Goal: Task Accomplishment & Management: Complete application form

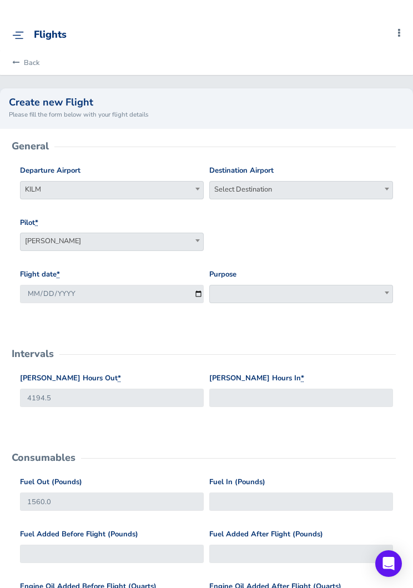
click at [320, 192] on span "Select Destination" at bounding box center [301, 190] width 183 height 16
click at [322, 212] on input "search" at bounding box center [301, 208] width 178 height 17
type input "kblm"
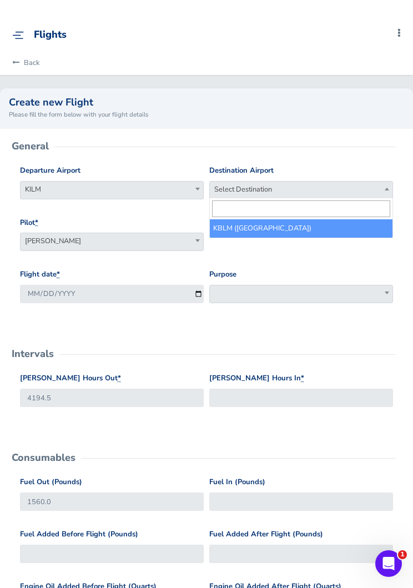
select select "KBLM"
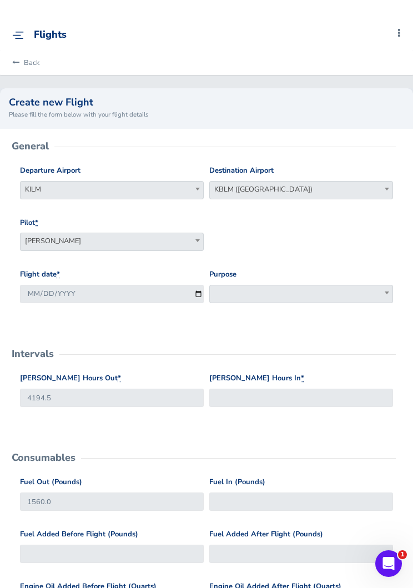
click at [289, 285] on span at bounding box center [301, 294] width 184 height 18
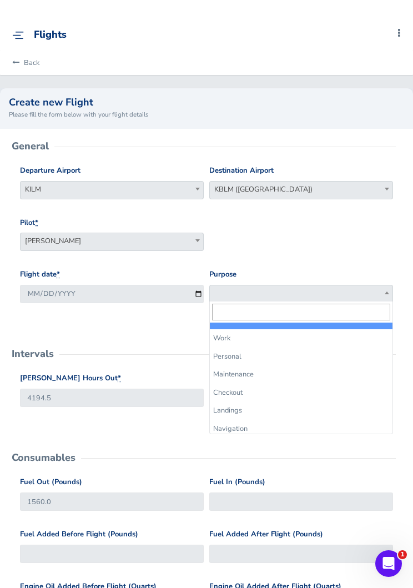
select select "Work"
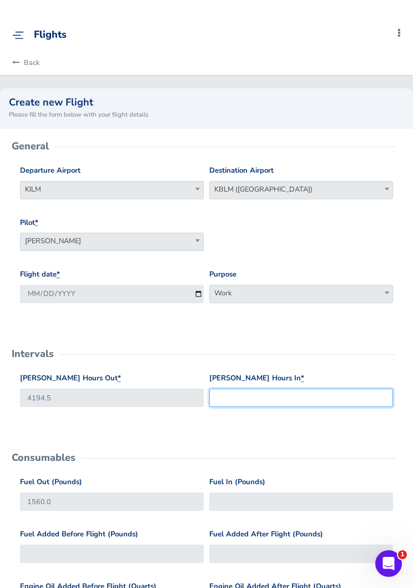
click at [294, 392] on input "Hobbs Hours In *" at bounding box center [301, 398] width 184 height 18
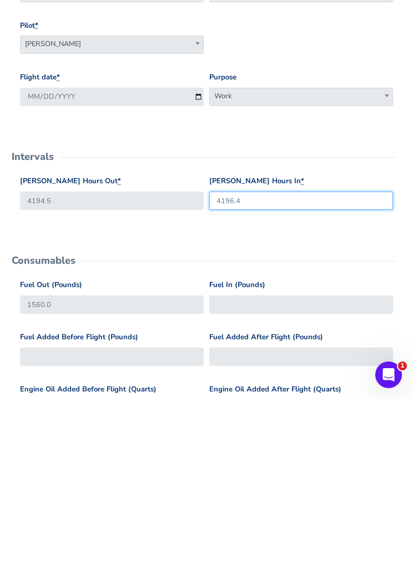
type input "4196.4"
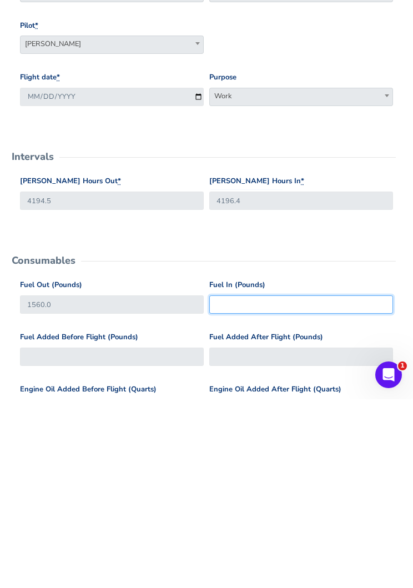
click at [287, 484] on input "Fuel In (Pounds)" at bounding box center [301, 493] width 184 height 18
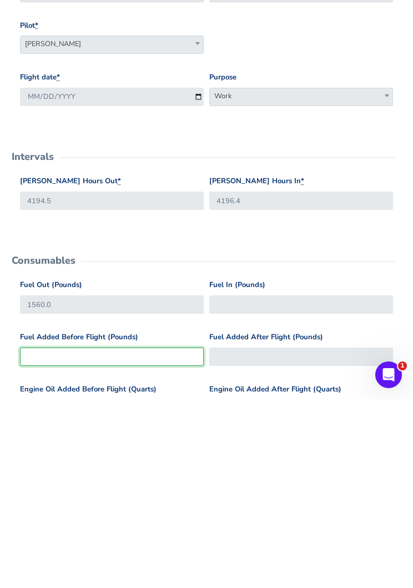
click at [48, 536] on input "Fuel Added Before Flight (Pounds)" at bounding box center [112, 545] width 184 height 18
type input "8"
type input "1568"
type input "80"
type input "1640"
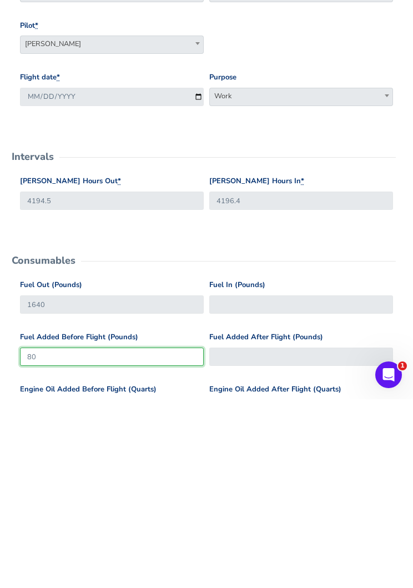
type input "800"
type input "2360"
type input "800"
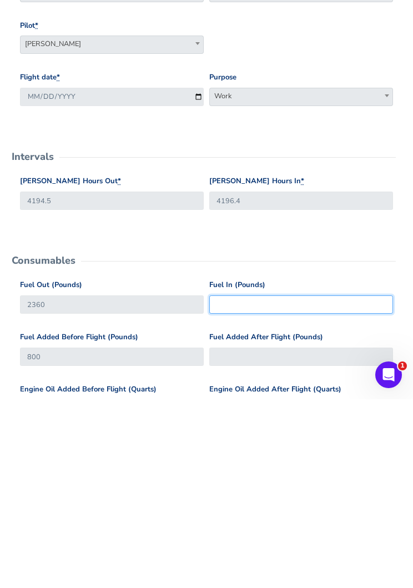
click at [302, 484] on input "Fuel In (Pounds)" at bounding box center [301, 493] width 184 height 18
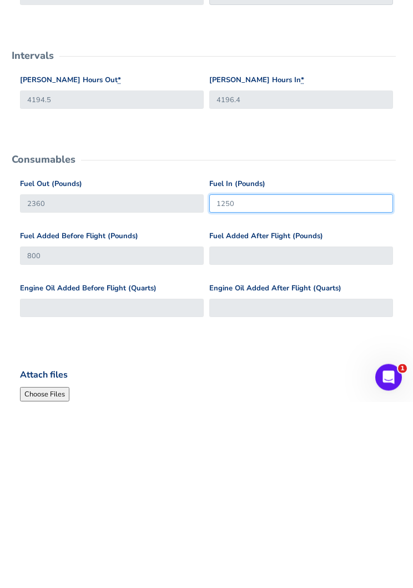
scroll to position [112, 0]
type input "1250"
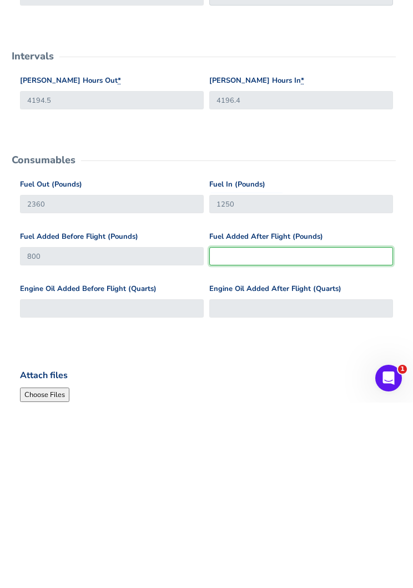
click at [308, 433] on input "Fuel Added After Flight (Pounds)" at bounding box center [301, 442] width 184 height 18
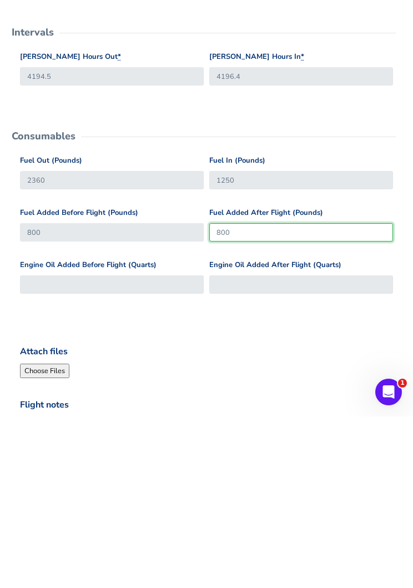
scroll to position [244, 0]
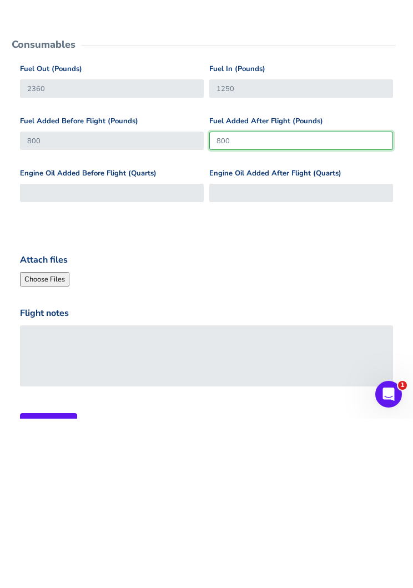
type input "800"
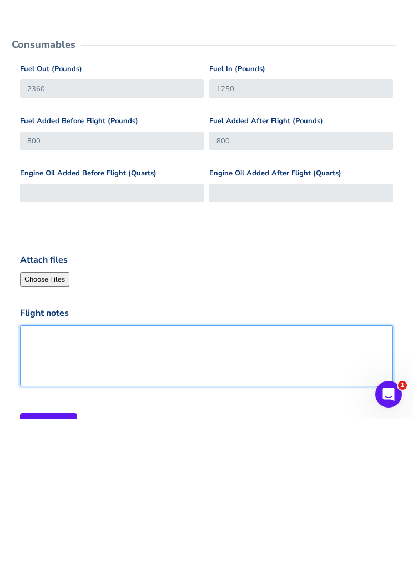
click at [264, 495] on textarea "Flight notes" at bounding box center [206, 525] width 373 height 61
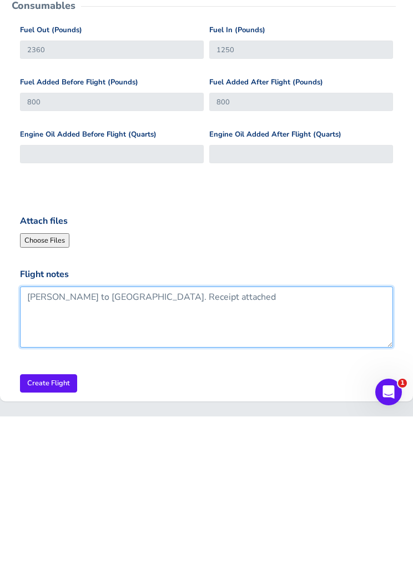
scroll to position [281, 0]
type textarea "[PERSON_NAME] to [GEOGRAPHIC_DATA]. Receipt attached"
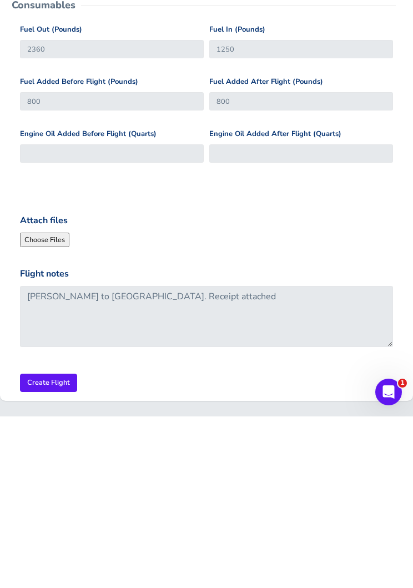
click at [41, 545] on input "Create Flight" at bounding box center [48, 554] width 57 height 18
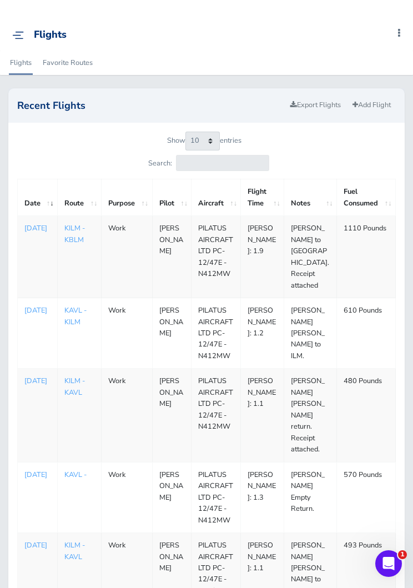
click at [272, 269] on td "[PERSON_NAME]: 1.9" at bounding box center [262, 257] width 43 height 82
click at [46, 234] on p "[DATE]" at bounding box center [37, 228] width 26 height 11
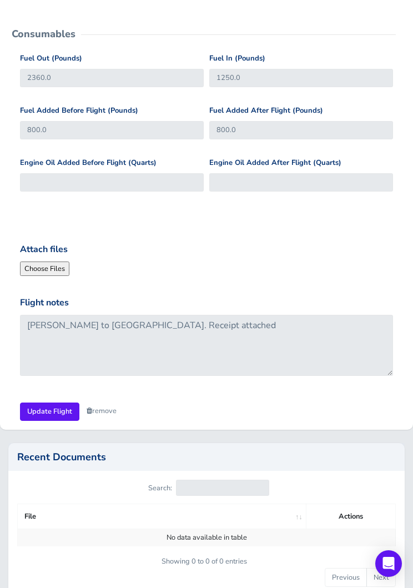
scroll to position [449, 0]
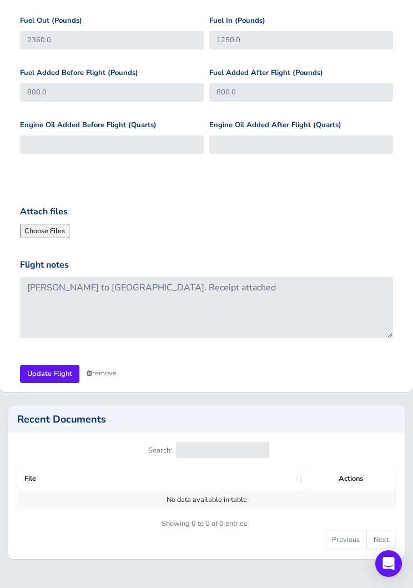
click at [41, 230] on input "Attach files" at bounding box center [95, 231] width 151 height 14
type input "C:\fakepath\image.jpg"
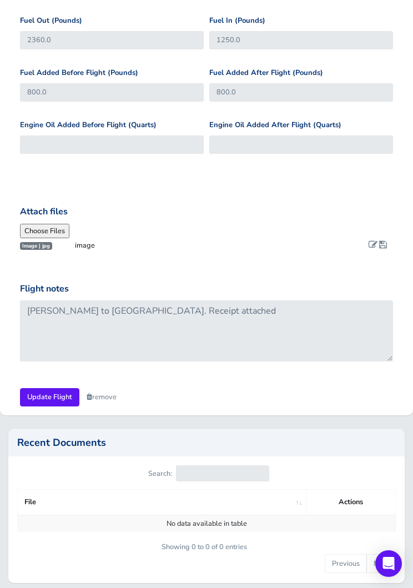
click at [370, 246] on link at bounding box center [373, 245] width 9 height 10
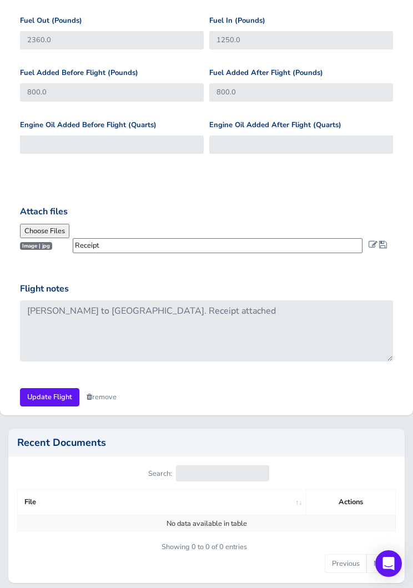
type input "Receipt"
click at [385, 240] on span at bounding box center [383, 244] width 8 height 9
click at [45, 398] on input "Update Flight" at bounding box center [49, 397] width 59 height 18
